Goal: Check status: Check status

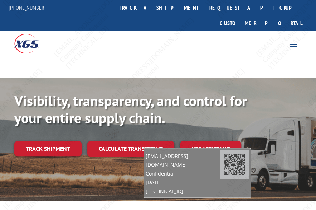
drag, startPoint x: 279, startPoint y: 188, endPoint x: 203, endPoint y: 166, distance: 79.1
click at [200, 169] on span "Confidential" at bounding box center [183, 173] width 74 height 9
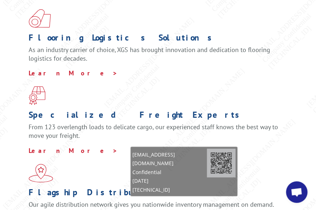
scroll to position [215, 0]
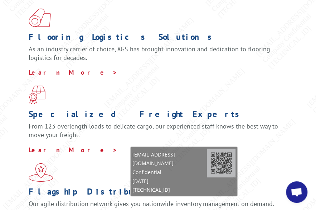
click at [298, 189] on span "Open chat" at bounding box center [297, 192] width 12 height 10
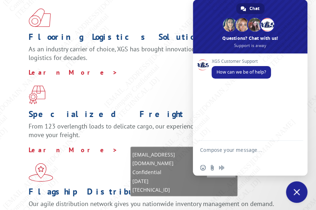
click at [220, 149] on textarea "Compose your message..." at bounding box center [242, 152] width 85 height 13
drag, startPoint x: 214, startPoint y: 150, endPoint x: 220, endPoint y: 148, distance: 6.1
click at [216, 150] on textarea "Compose your message..." at bounding box center [242, 152] width 85 height 13
click at [277, 152] on textarea "Please check status of pickup for" at bounding box center [242, 151] width 85 height 6
click at [280, 151] on textarea "Please check status of pickup for" at bounding box center [242, 151] width 85 height 6
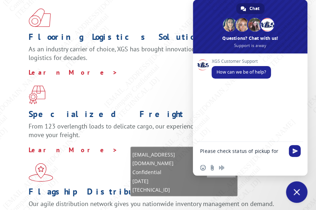
paste textarea "BG1024663825"
type textarea "Please check status of pickup for BG1024663825"
click at [293, 150] on span "Send" at bounding box center [295, 149] width 5 height 5
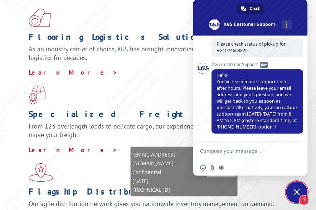
scroll to position [44, 0]
